Goal: Task Accomplishment & Management: Use online tool/utility

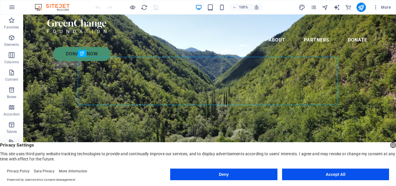
click at [344, 178] on button "Accept All" at bounding box center [335, 174] width 107 height 12
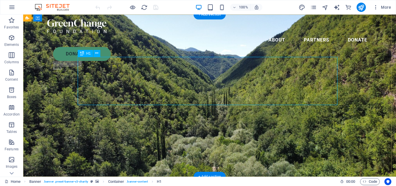
click at [96, 54] on icon at bounding box center [96, 53] width 3 height 6
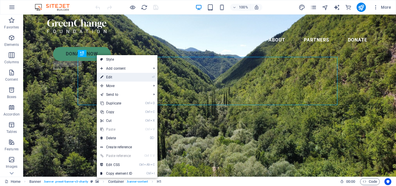
click at [109, 74] on link "⏎ Edit" at bounding box center [116, 77] width 39 height 9
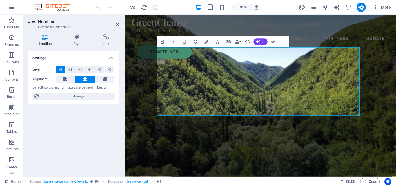
click at [45, 38] on icon at bounding box center [45, 37] width 34 height 6
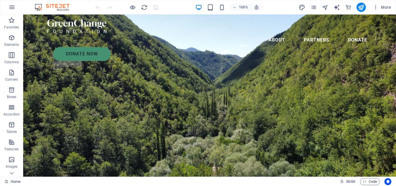
drag, startPoint x: 394, startPoint y: 26, endPoint x: 419, endPoint y: 18, distance: 26.1
click at [384, 7] on span "More" at bounding box center [382, 7] width 18 height 6
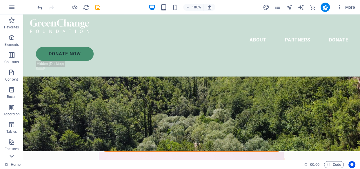
scroll to position [42, 0]
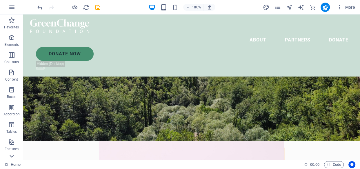
click at [12, 159] on icon at bounding box center [12, 156] width 8 height 8
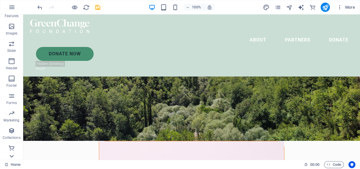
scroll to position [133, 0]
click at [11, 25] on icon "button" at bounding box center [11, 26] width 7 height 7
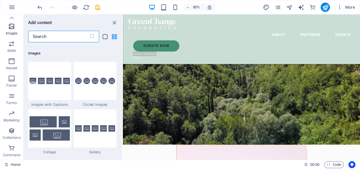
scroll to position [2937, 0]
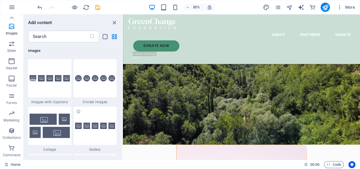
click at [98, 149] on span "Gallery" at bounding box center [95, 149] width 43 height 5
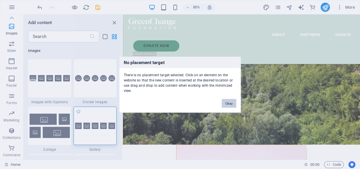
click at [83, 128] on div "No placement target There is no placement target selected. Click on an element …" at bounding box center [180, 84] width 360 height 169
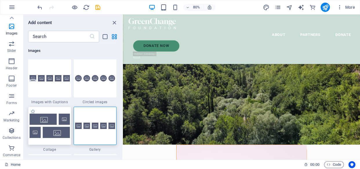
click at [41, 119] on img at bounding box center [50, 126] width 40 height 24
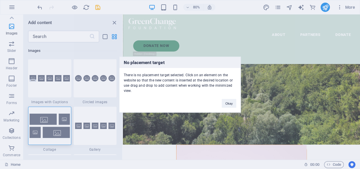
click at [114, 21] on div "No placement target There is no placement target selected. Click on an element …" at bounding box center [180, 84] width 360 height 169
